Goal: Task Accomplishment & Management: Use online tool/utility

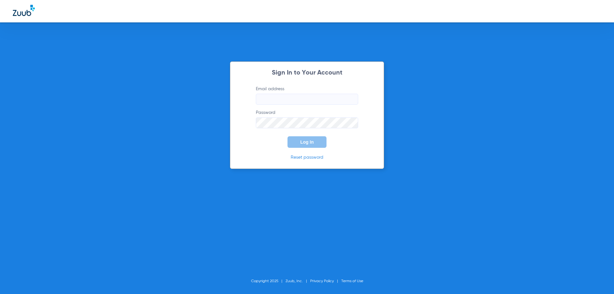
type input "[EMAIL_ADDRESS][DOMAIN_NAME]"
drag, startPoint x: 244, startPoint y: 145, endPoint x: 284, endPoint y: 143, distance: 39.7
click at [244, 145] on div "Sign In to Your Account Email address [EMAIL_ADDRESS][DOMAIN_NAME] Password Log…" at bounding box center [307, 114] width 154 height 107
click at [318, 140] on button "Log In" at bounding box center [306, 142] width 39 height 12
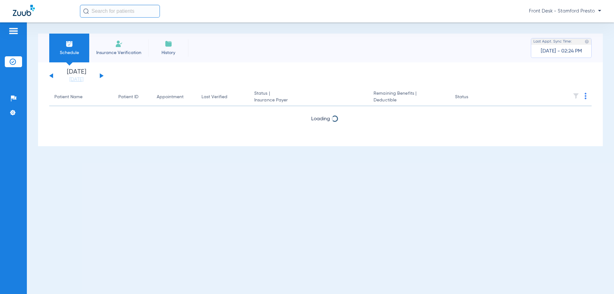
click at [103, 79] on div "[DATE] [DATE] [DATE] [DATE] [DATE] [DATE] [DATE] [DATE] [DATE] [DATE] [DATE] [D…" at bounding box center [76, 76] width 54 height 14
click at [101, 75] on button at bounding box center [102, 75] width 4 height 5
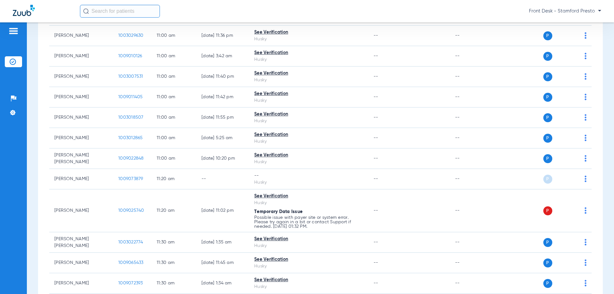
scroll to position [895, 0]
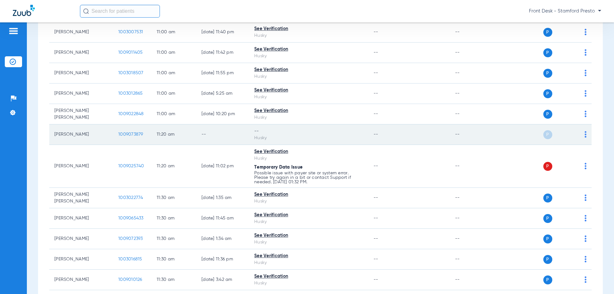
click at [136, 131] on td "1009073879" at bounding box center [132, 134] width 38 height 20
drag, startPoint x: 209, startPoint y: 128, endPoint x: 213, endPoint y: 128, distance: 4.5
click at [209, 128] on td "--" at bounding box center [222, 134] width 53 height 20
click at [584, 134] on img at bounding box center [585, 134] width 2 height 6
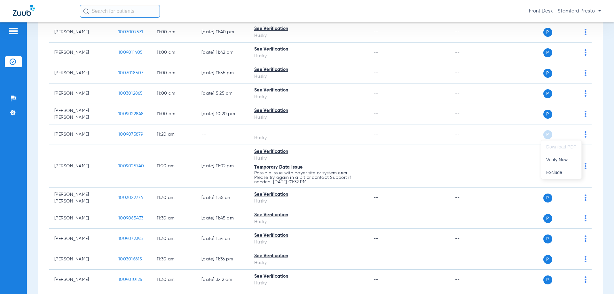
click at [567, 132] on div at bounding box center [307, 147] width 614 height 294
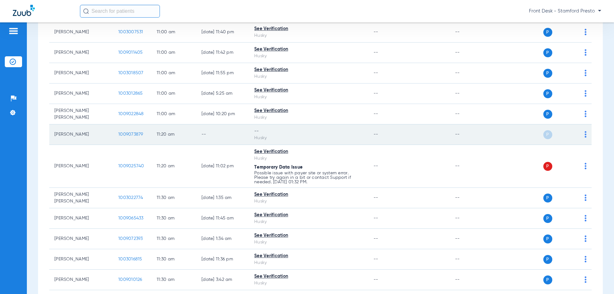
click at [578, 133] on div "P S" at bounding box center [540, 134] width 94 height 9
click at [582, 137] on td "P S" at bounding box center [542, 134] width 99 height 20
click at [584, 136] on img at bounding box center [585, 134] width 2 height 6
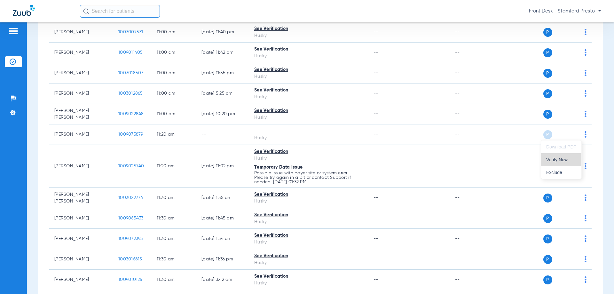
click at [562, 160] on span "Verify Now" at bounding box center [561, 159] width 30 height 4
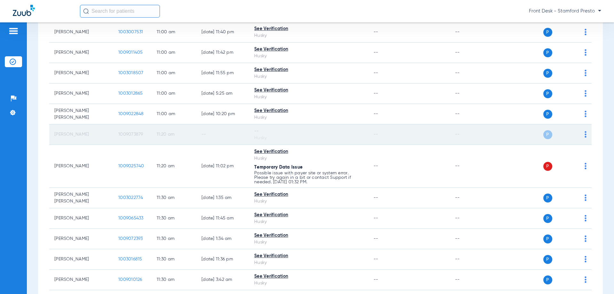
click at [400, 132] on td "--" at bounding box center [408, 134] width 81 height 20
click at [543, 134] on span "P" at bounding box center [547, 134] width 9 height 9
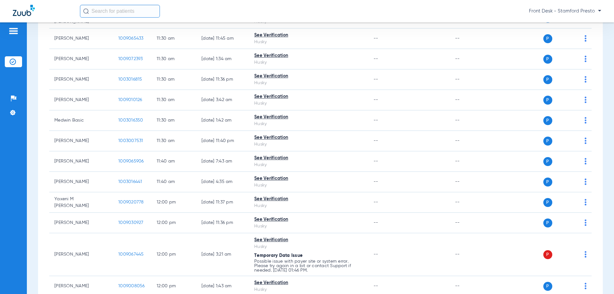
scroll to position [1114, 0]
